Goal: Find specific page/section: Find specific page/section

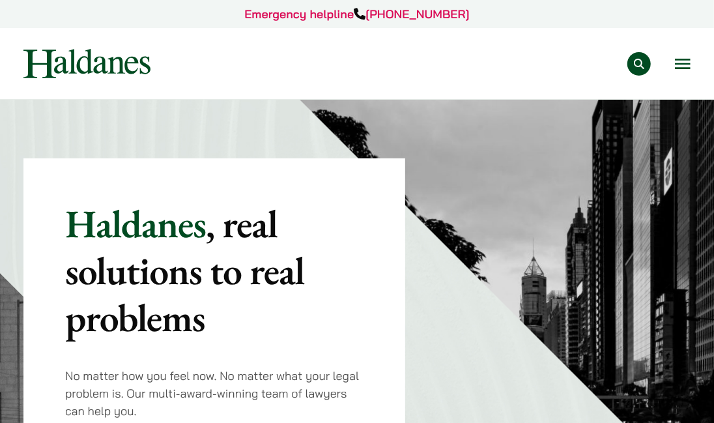
click at [680, 61] on div "Practice Areas Antitrust and Competition Law Civil Litigation & Dispute Resolut…" at bounding box center [356, 63] width 689 height 29
click at [680, 64] on button "Open menu" at bounding box center [683, 64] width 16 height 10
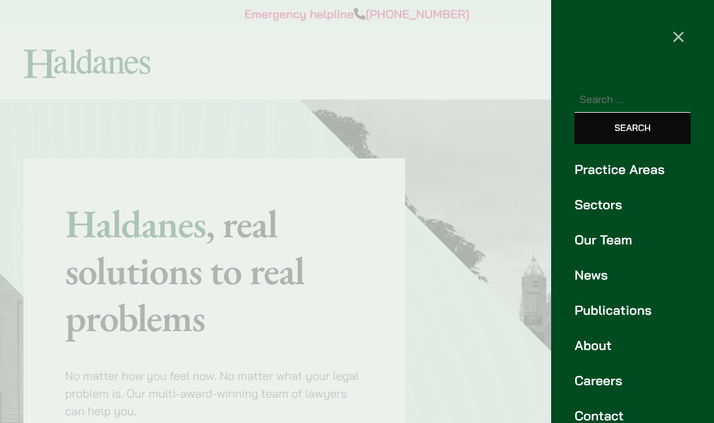
click at [625, 245] on link "Our Team" at bounding box center [632, 240] width 116 height 20
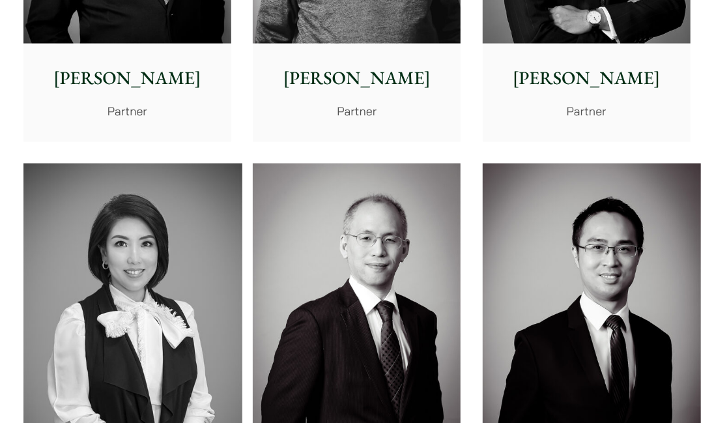
scroll to position [1253, 0]
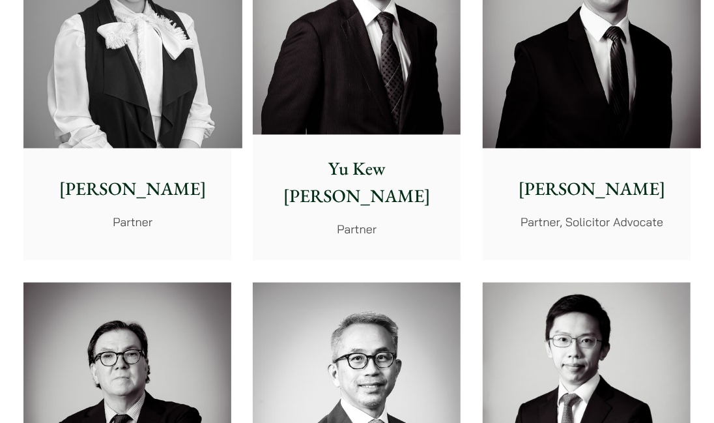
click at [578, 53] on img at bounding box center [591, 10] width 219 height 273
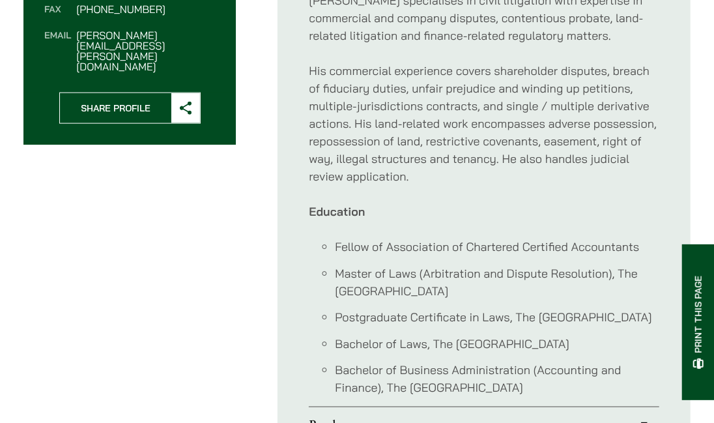
scroll to position [820, 0]
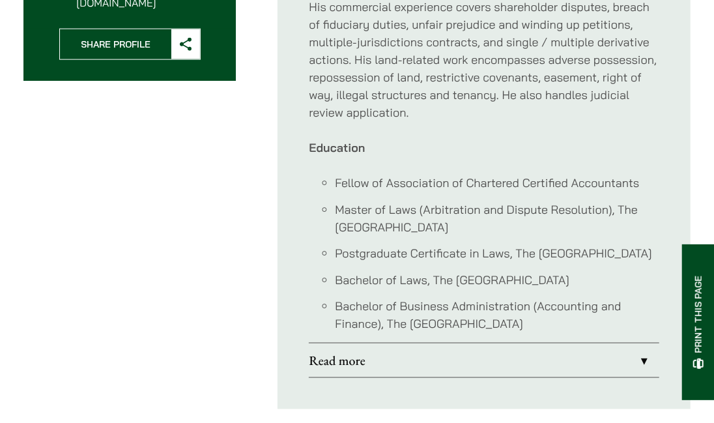
click at [392, 343] on link "Read more" at bounding box center [484, 360] width 350 height 34
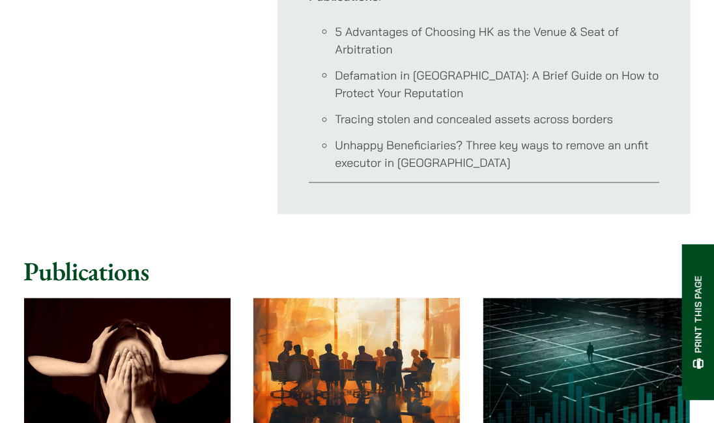
scroll to position [3569, 0]
